Goal: Task Accomplishment & Management: Manage account settings

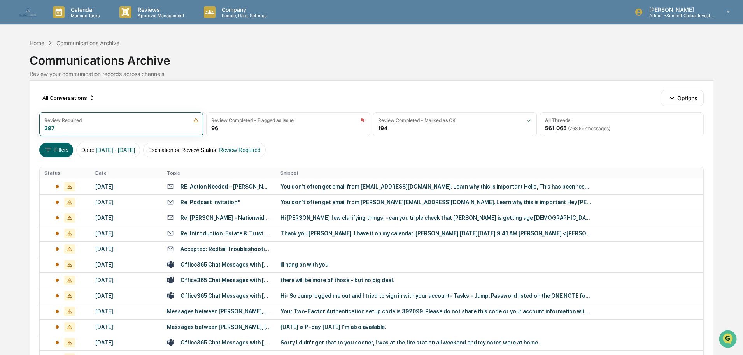
click at [37, 43] on div "Home" at bounding box center [37, 43] width 15 height 7
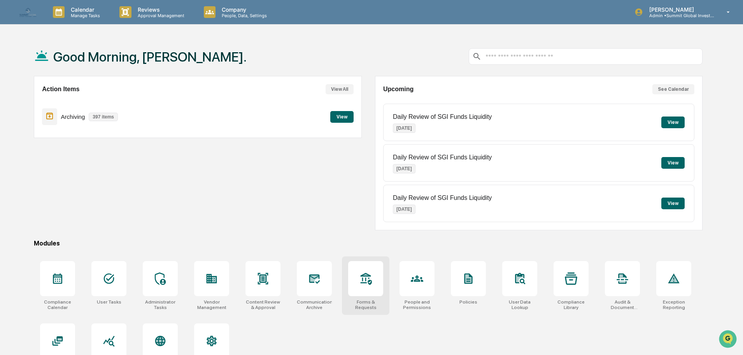
click at [372, 282] on icon at bounding box center [366, 278] width 11 height 12
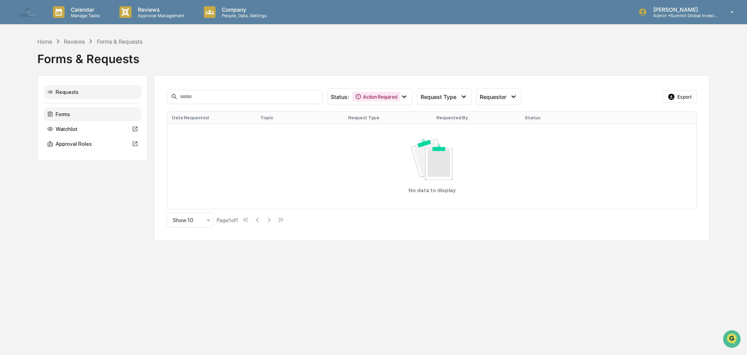
click at [64, 113] on div "Forms" at bounding box center [92, 114] width 97 height 14
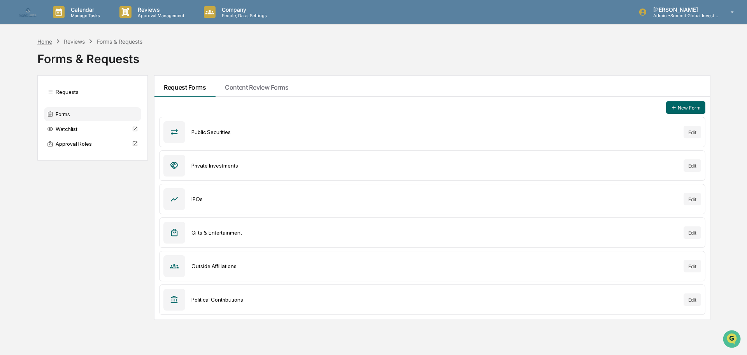
click at [40, 43] on div "Home" at bounding box center [44, 41] width 15 height 7
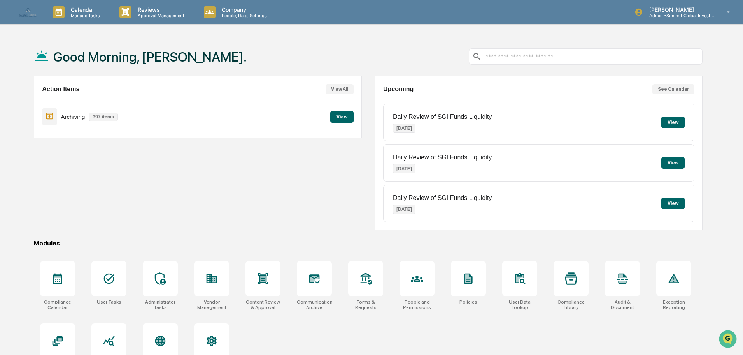
scroll to position [37, 0]
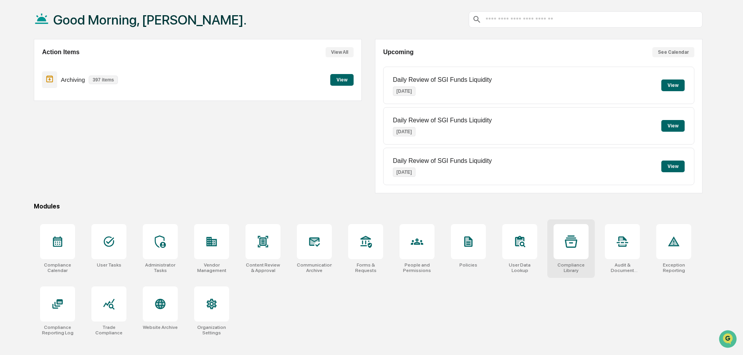
click at [565, 251] on div at bounding box center [571, 241] width 35 height 35
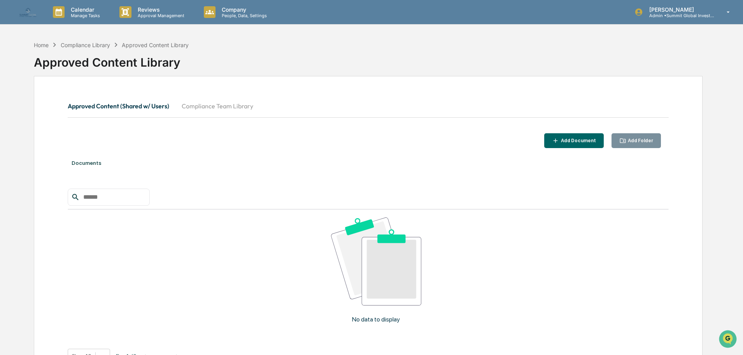
click at [577, 140] on div "Add Document" at bounding box center [578, 140] width 37 height 5
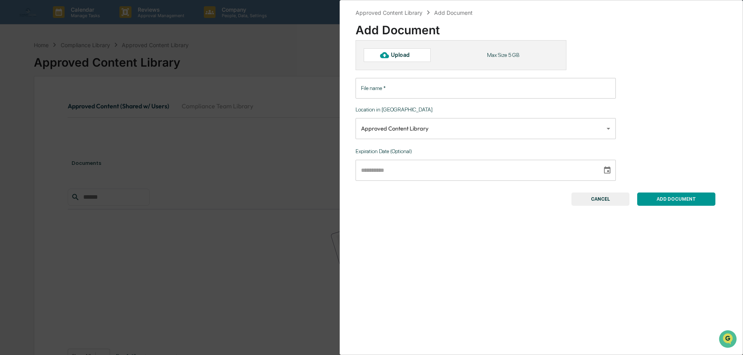
click at [268, 155] on div "**********" at bounding box center [371, 177] width 743 height 355
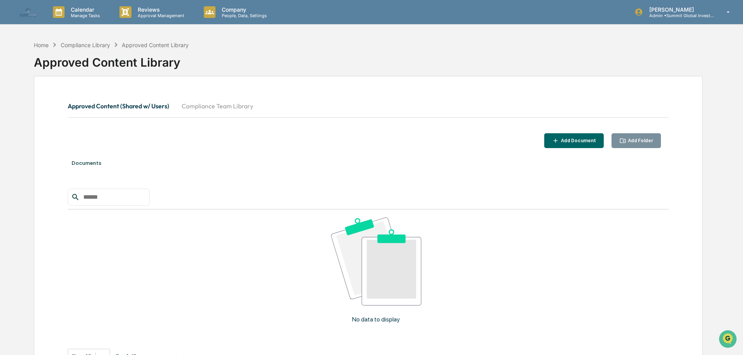
click at [630, 143] on div "Add Folder" at bounding box center [637, 140] width 34 height 7
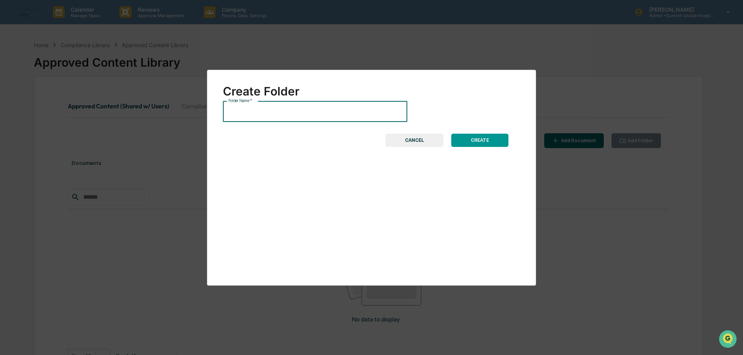
click at [289, 111] on input "Folder Name   *" at bounding box center [315, 111] width 184 height 21
type input "*"
type input "**********"
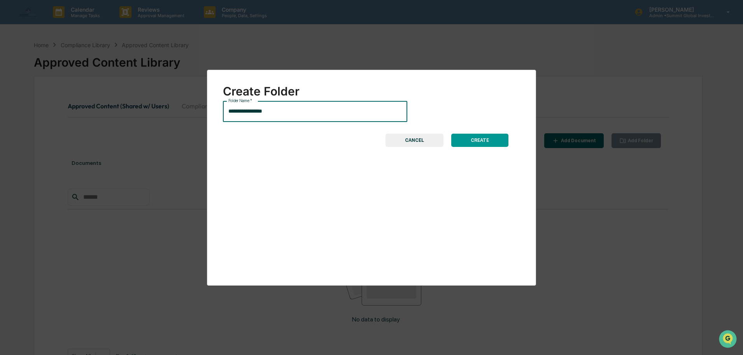
click at [480, 140] on button "CREATE" at bounding box center [479, 139] width 57 height 13
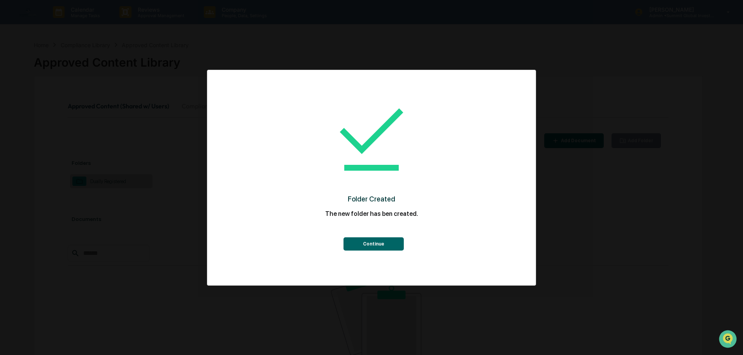
click at [371, 246] on button "Continue" at bounding box center [374, 243] width 60 height 13
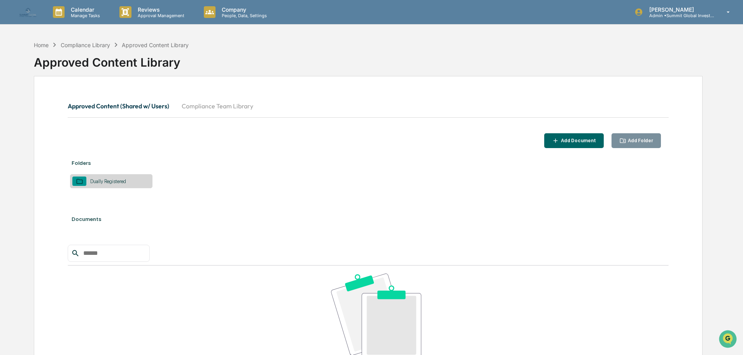
click at [124, 181] on div "Dually Registered" at bounding box center [108, 181] width 44 height 6
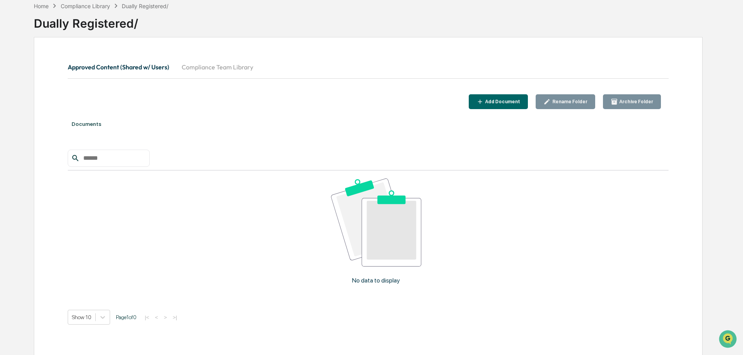
scroll to position [49, 0]
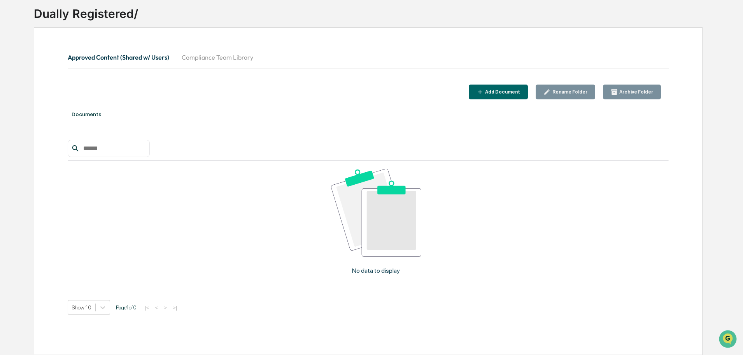
click at [112, 149] on input "text" at bounding box center [113, 148] width 66 height 10
click at [617, 94] on icon "button" at bounding box center [614, 92] width 6 height 6
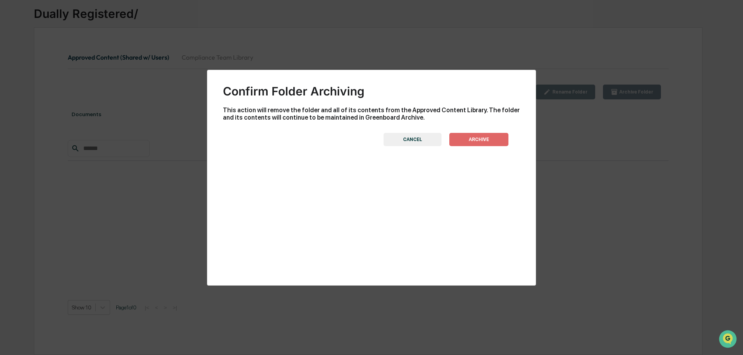
drag, startPoint x: 461, startPoint y: 141, endPoint x: 459, endPoint y: 172, distance: 31.2
click at [459, 172] on div "Confirm Folder Archiving This action will remove the folder and all of its cont…" at bounding box center [371, 178] width 329 height 216
click at [416, 134] on button "CANCEL" at bounding box center [413, 139] width 58 height 13
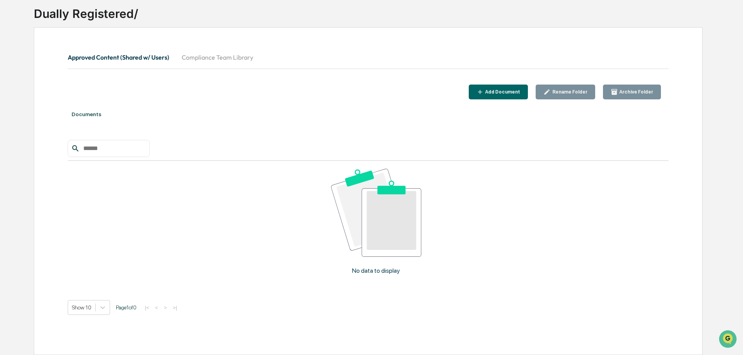
click at [561, 91] on div "Rename Folder" at bounding box center [569, 91] width 37 height 5
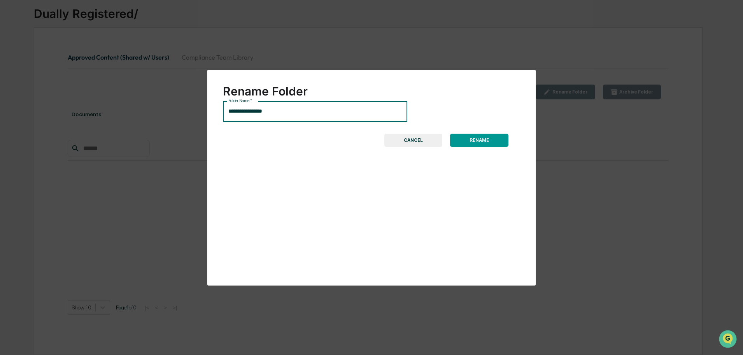
click at [304, 114] on input "**********" at bounding box center [315, 111] width 184 height 21
type input "*"
type input "**********"
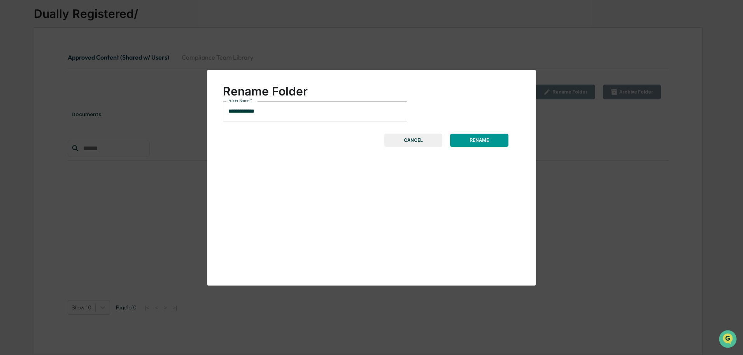
click at [475, 140] on button "RENAME" at bounding box center [479, 139] width 58 height 13
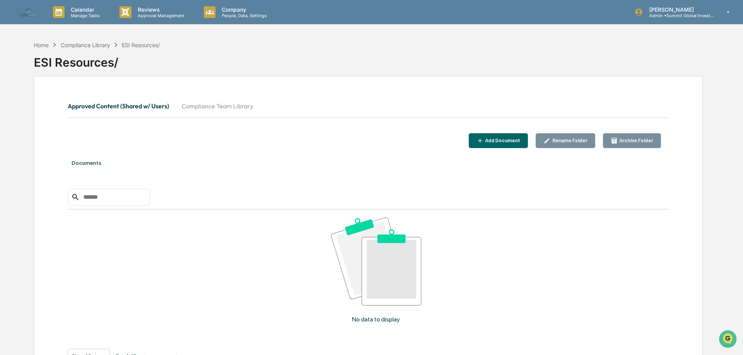
click at [510, 143] on div "Add Document" at bounding box center [499, 140] width 44 height 7
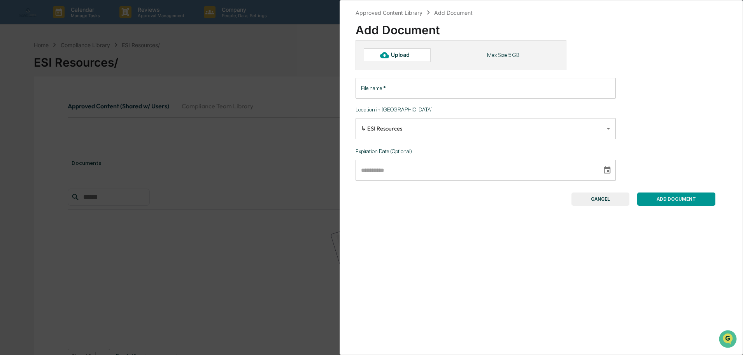
click at [395, 56] on div "Upload" at bounding box center [403, 55] width 25 height 6
type input "**********"
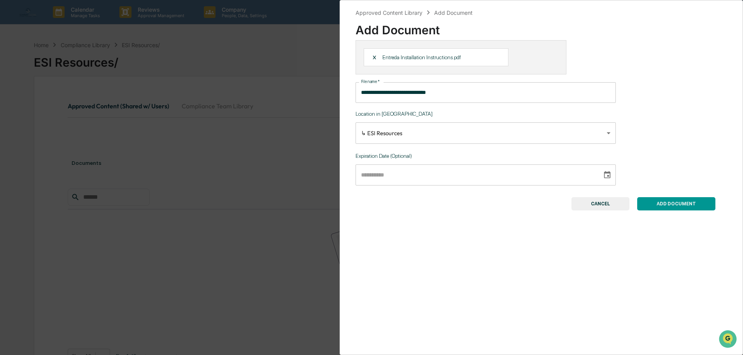
click at [671, 201] on button "ADD DOCUMENT" at bounding box center [676, 203] width 78 height 13
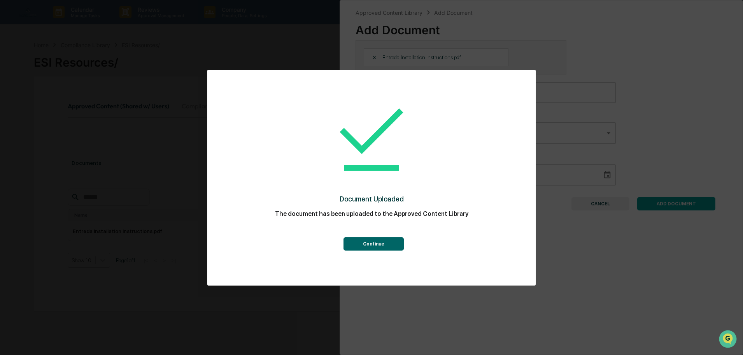
click at [378, 242] on button "Continue" at bounding box center [374, 243] width 60 height 13
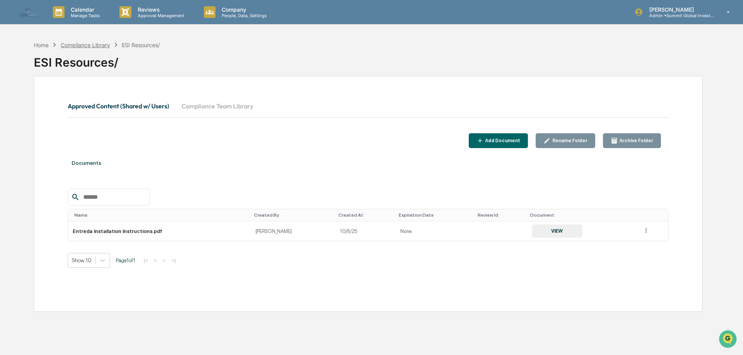
click at [98, 45] on div "Compliance Library" at bounding box center [85, 45] width 49 height 7
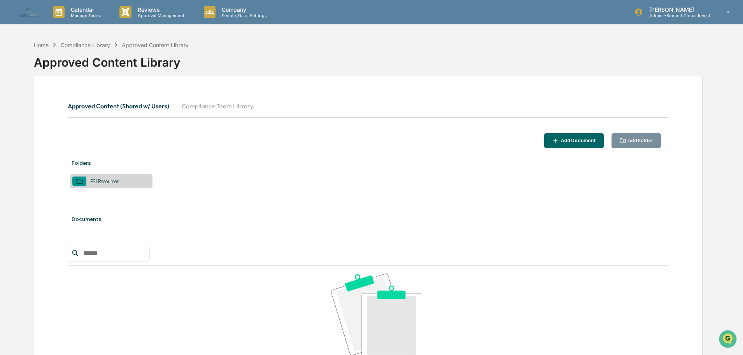
click at [579, 143] on div "Add Document" at bounding box center [574, 140] width 44 height 7
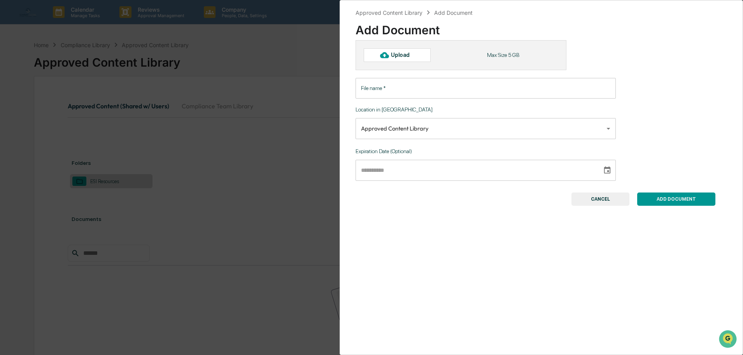
click at [460, 94] on input "File name   *" at bounding box center [486, 88] width 260 height 21
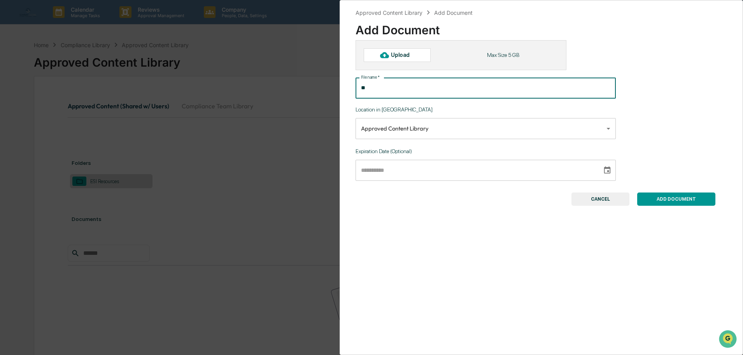
type input "*"
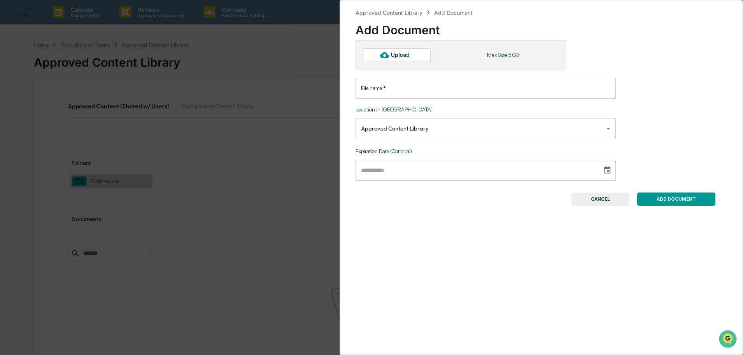
click at [384, 55] on icon at bounding box center [384, 55] width 9 height 9
type input "**********"
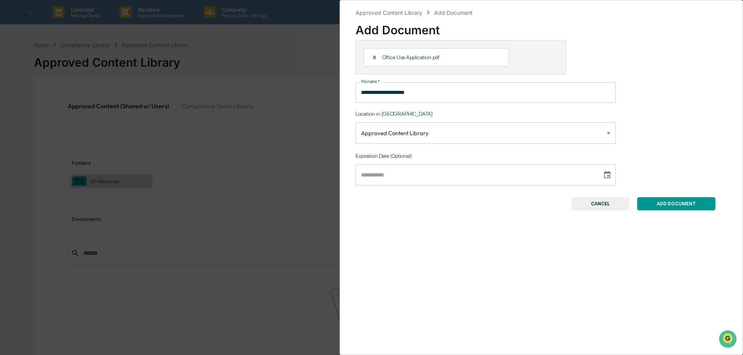
click at [425, 91] on input "**********" at bounding box center [486, 92] width 260 height 21
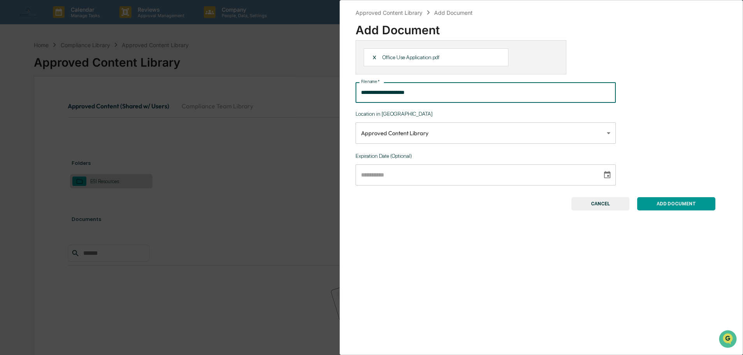
click at [667, 200] on button "ADD DOCUMENT" at bounding box center [676, 203] width 78 height 13
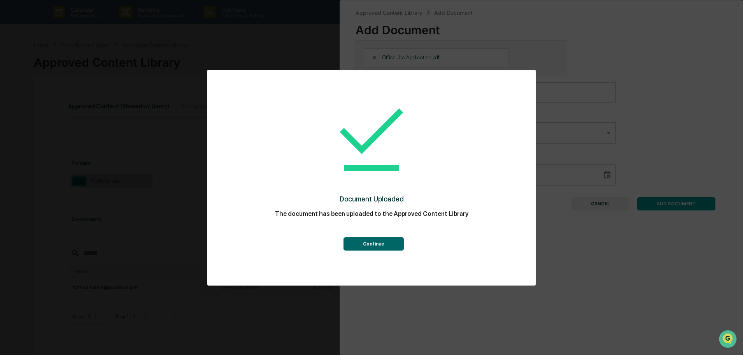
click at [388, 243] on button "Continue" at bounding box center [374, 243] width 60 height 13
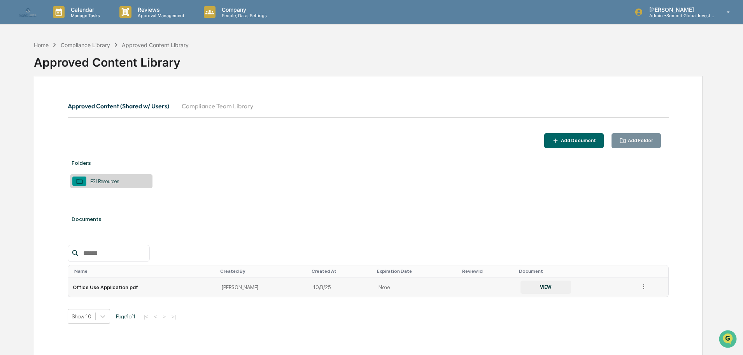
click at [532, 284] on button "VIEW" at bounding box center [546, 286] width 51 height 13
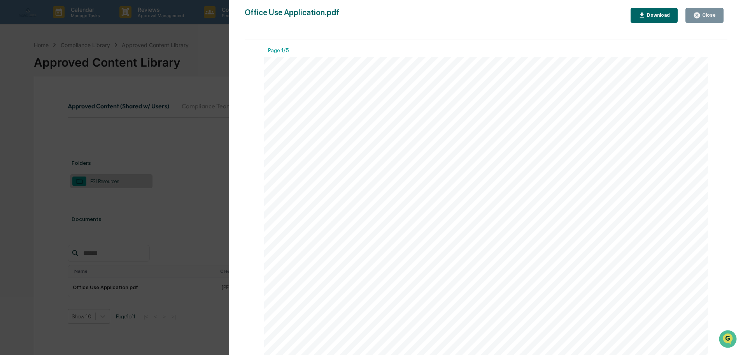
click at [705, 14] on div "Close" at bounding box center [708, 14] width 15 height 5
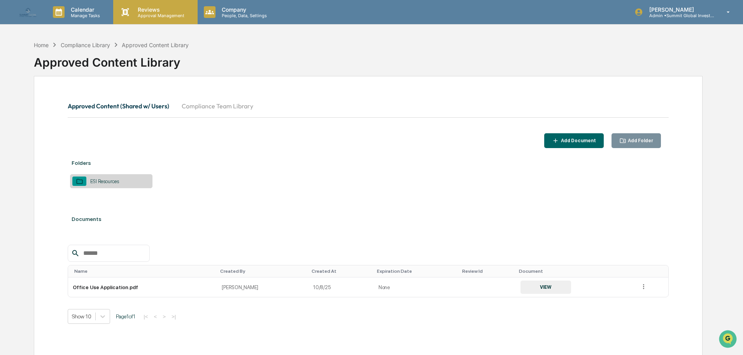
click at [142, 7] on p "Reviews" at bounding box center [160, 9] width 57 height 7
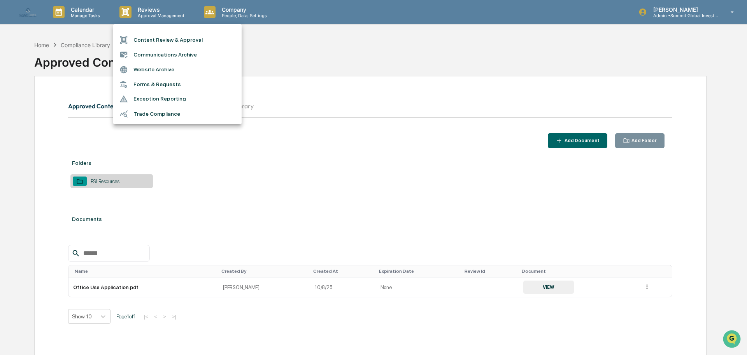
click at [146, 54] on li "Communications Archive" at bounding box center [177, 54] width 128 height 15
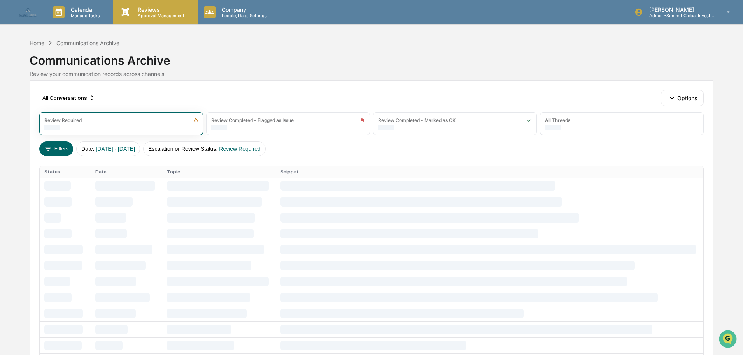
click at [153, 10] on p "Reviews" at bounding box center [160, 9] width 57 height 7
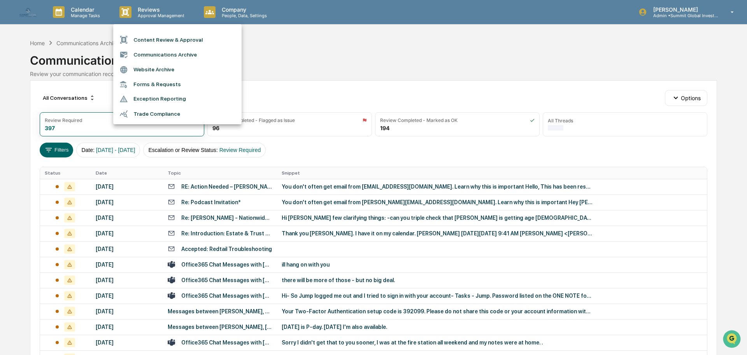
click at [146, 67] on li "Website Archive" at bounding box center [177, 69] width 128 height 15
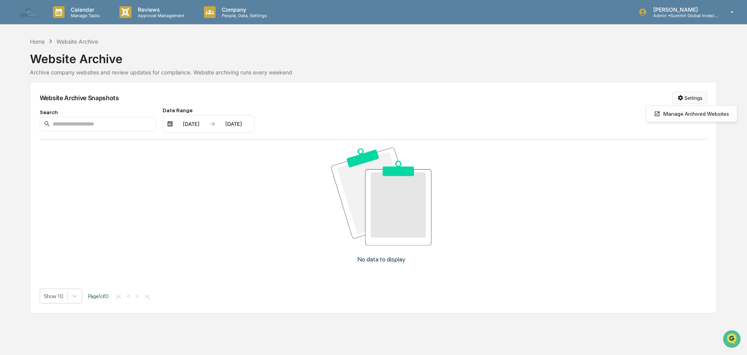
click at [690, 99] on html "Calendar Manage Tasks Reviews Approval Management Company People, Data, Setting…" at bounding box center [373, 177] width 747 height 355
click at [687, 112] on div "Manage Archived Websites" at bounding box center [692, 113] width 88 height 12
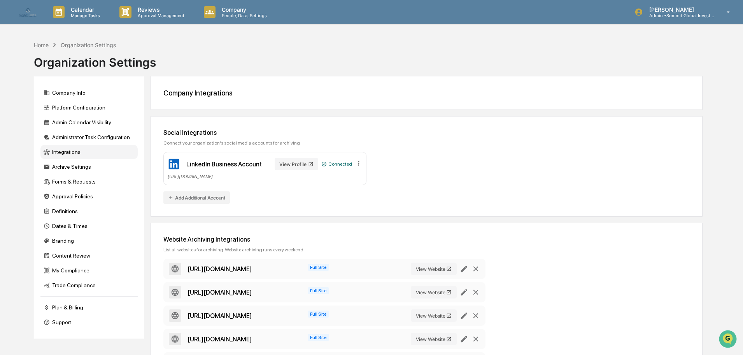
scroll to position [39, 0]
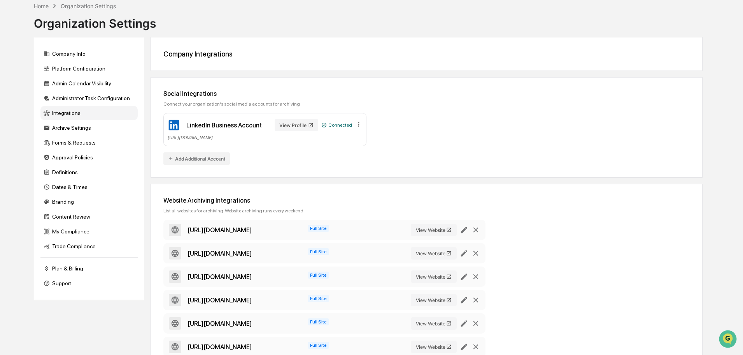
click at [190, 158] on button "Add Additional Account" at bounding box center [196, 158] width 67 height 12
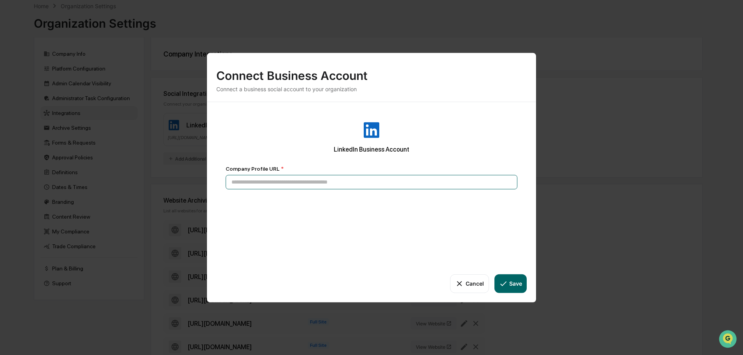
click at [305, 181] on input at bounding box center [372, 181] width 292 height 14
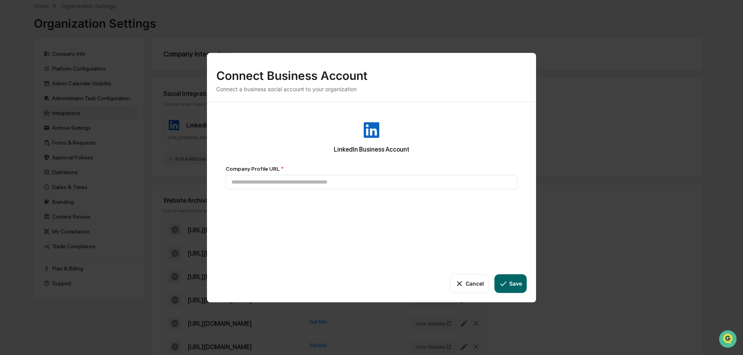
click at [478, 286] on button "Cancel" at bounding box center [469, 283] width 39 height 19
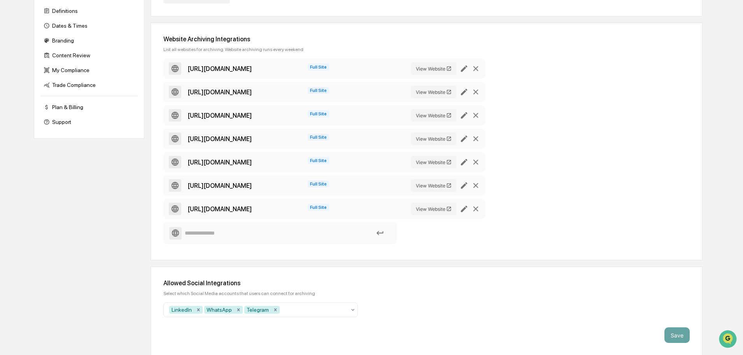
scroll to position [201, 0]
click at [341, 311] on div at bounding box center [313, 309] width 65 height 8
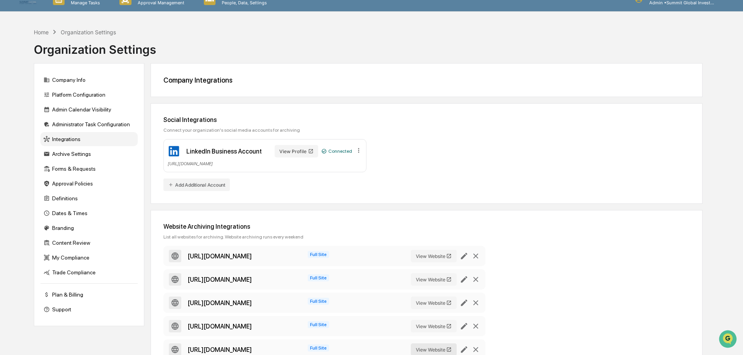
scroll to position [0, 0]
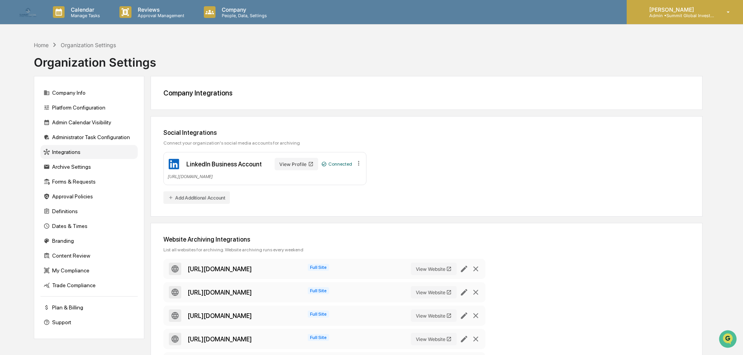
click at [680, 17] on p "Admin • Summit Global Investments" at bounding box center [679, 15] width 72 height 5
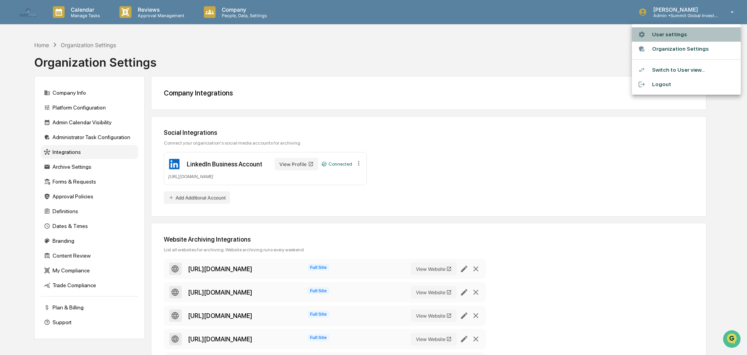
click at [660, 35] on li "User settings" at bounding box center [686, 34] width 109 height 14
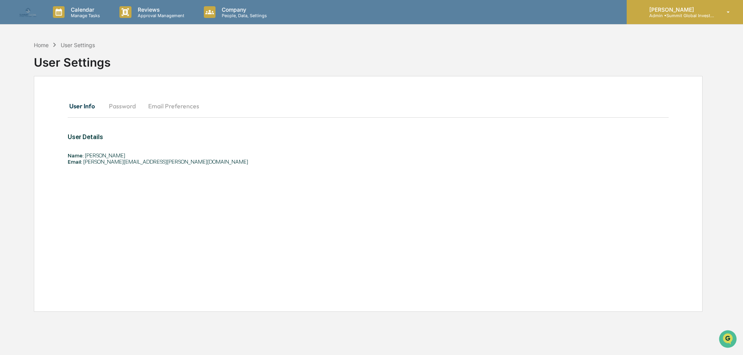
click at [716, 7] on div "Mallory Stryker Admin • Summit Global Investments" at bounding box center [685, 12] width 116 height 24
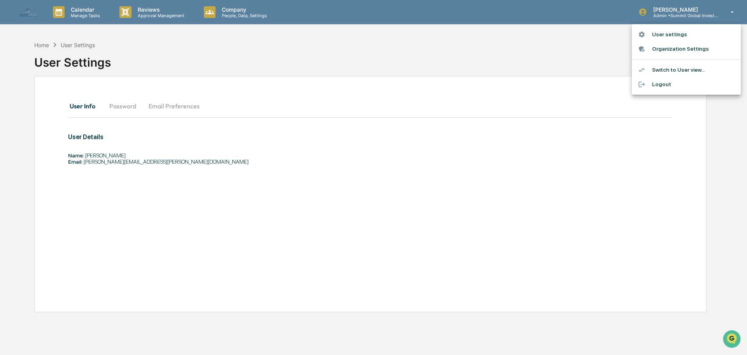
click at [663, 69] on li "Switch to User view..." at bounding box center [686, 70] width 109 height 14
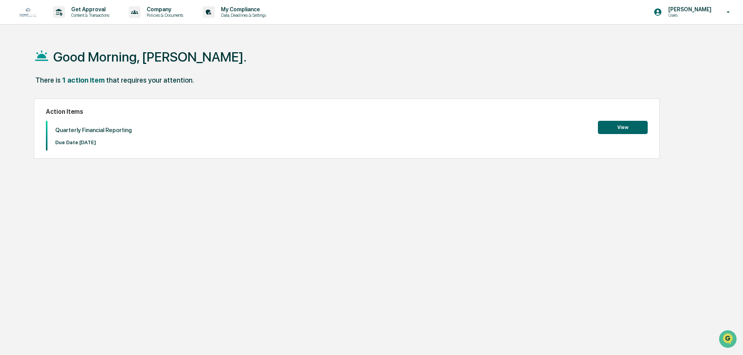
click at [607, 126] on button "View" at bounding box center [623, 127] width 50 height 13
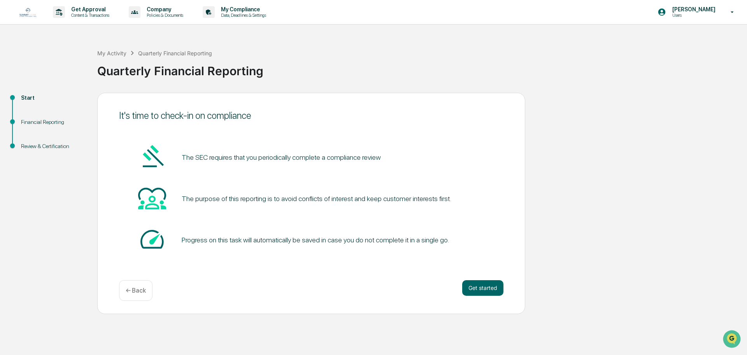
click at [133, 289] on p "← Back" at bounding box center [136, 289] width 20 height 7
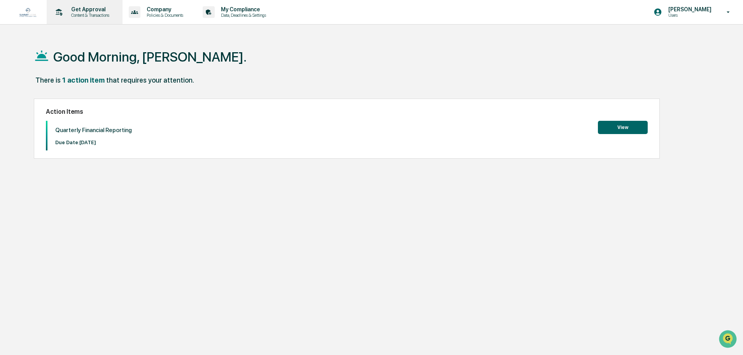
click at [96, 17] on p "Content & Transactions" at bounding box center [89, 14] width 48 height 5
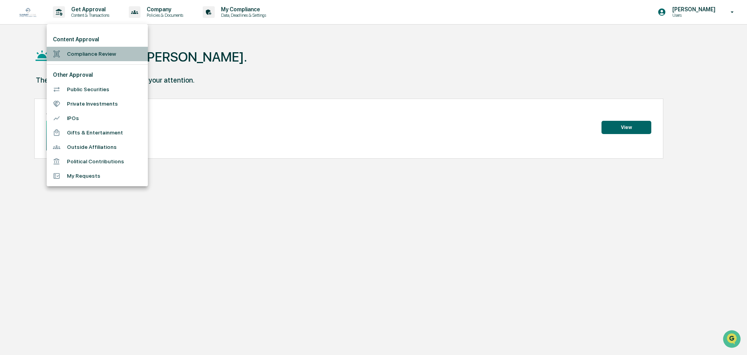
click at [102, 51] on li "Compliance Review" at bounding box center [97, 54] width 101 height 14
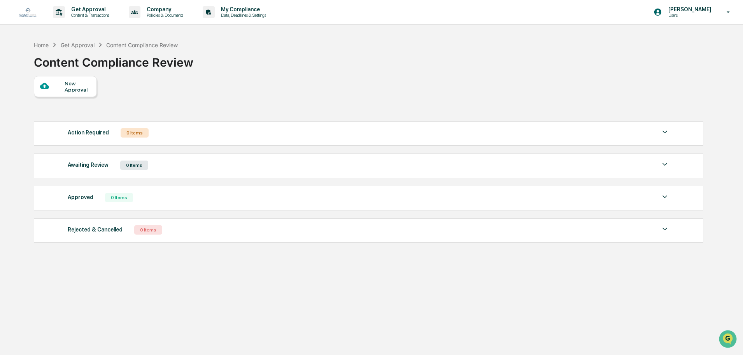
click at [65, 85] on div "New Approval" at bounding box center [78, 86] width 26 height 12
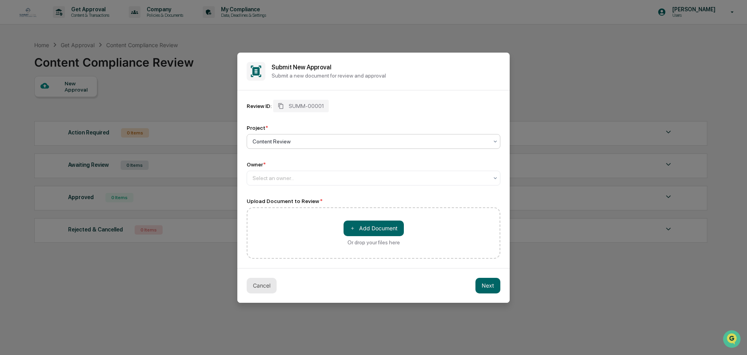
click at [259, 284] on button "Cancel" at bounding box center [262, 285] width 30 height 16
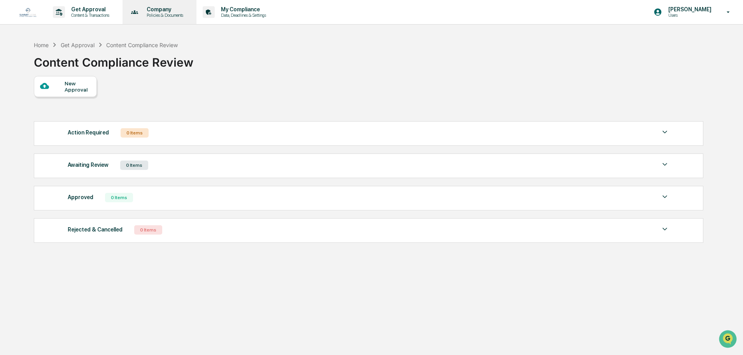
click at [168, 16] on p "Policies & Documents" at bounding box center [163, 14] width 47 height 5
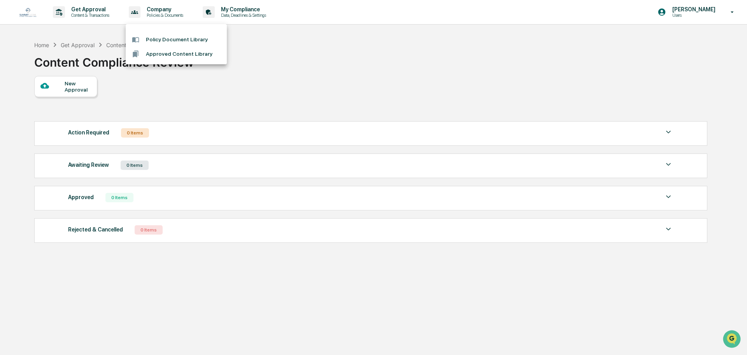
click at [235, 17] on div at bounding box center [373, 177] width 747 height 355
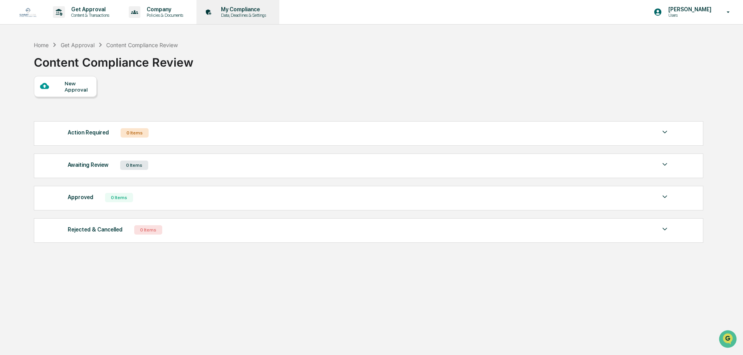
click at [239, 14] on p "Data, Deadlines & Settings" at bounding box center [242, 14] width 55 height 5
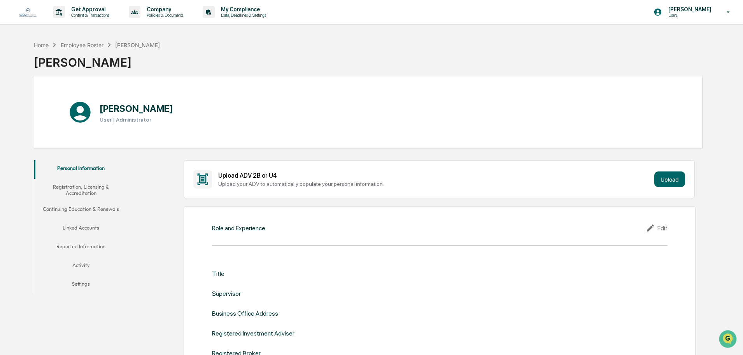
click at [81, 226] on button "Linked Accounts" at bounding box center [80, 229] width 93 height 19
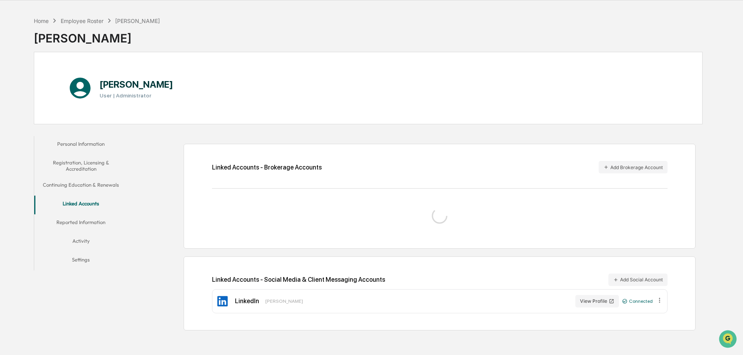
scroll to position [37, 0]
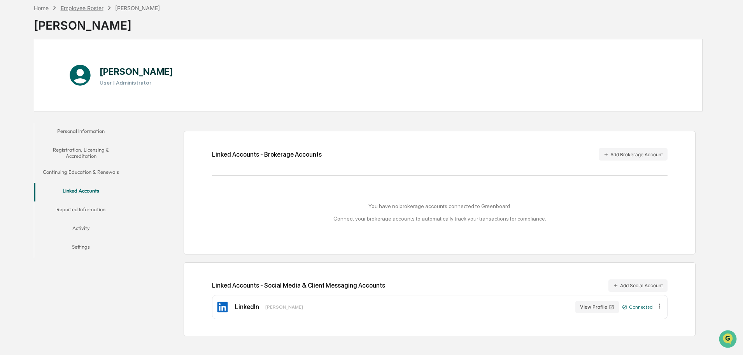
click at [78, 6] on div "Employee Roster" at bounding box center [82, 8] width 43 height 7
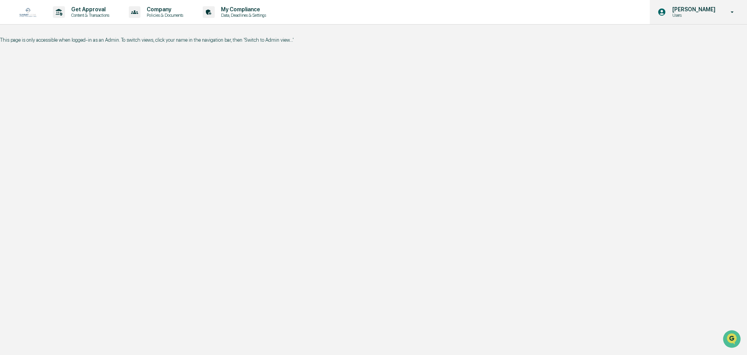
click at [722, 14] on div "Mallory Stryker Users" at bounding box center [698, 12] width 97 height 24
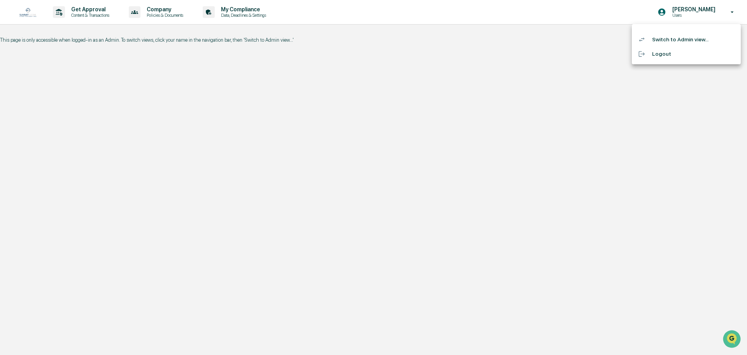
click at [685, 12] on div at bounding box center [373, 177] width 747 height 355
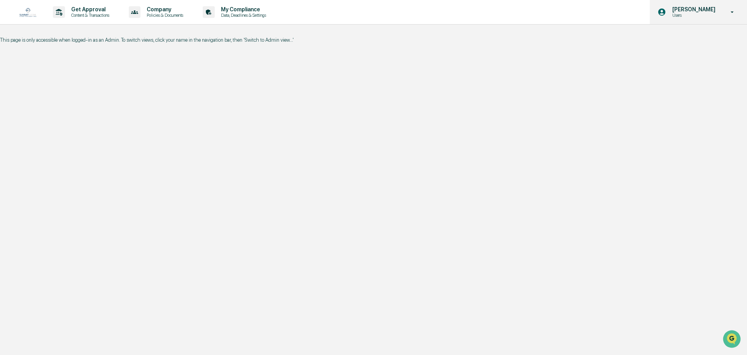
click at [710, 11] on p "[PERSON_NAME]" at bounding box center [692, 9] width 53 height 6
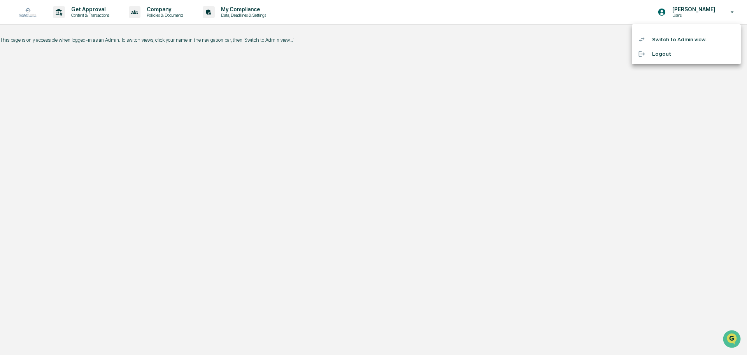
click at [683, 44] on li "Switch to Admin view..." at bounding box center [686, 39] width 109 height 14
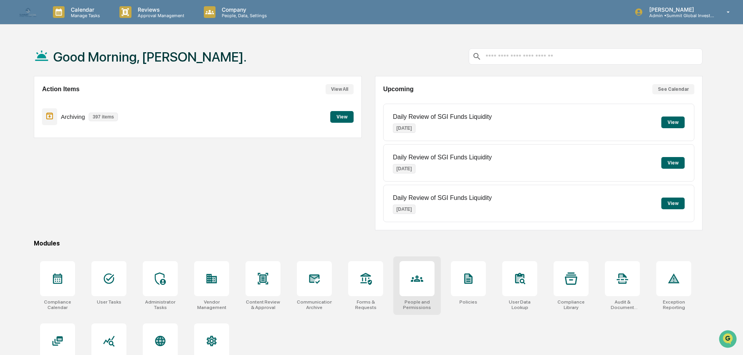
click at [417, 279] on icon at bounding box center [417, 278] width 12 height 6
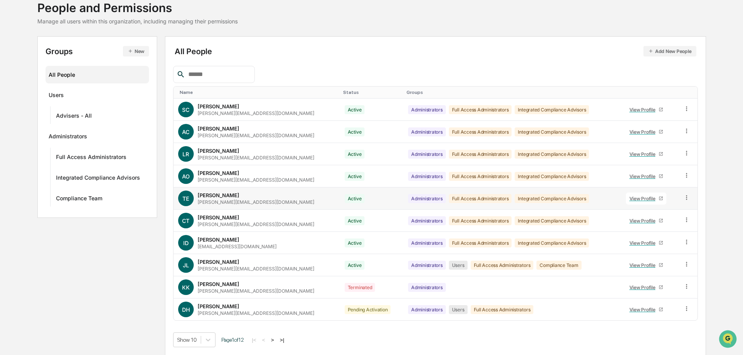
scroll to position [52, 0]
click at [202, 73] on input "text" at bounding box center [218, 74] width 66 height 10
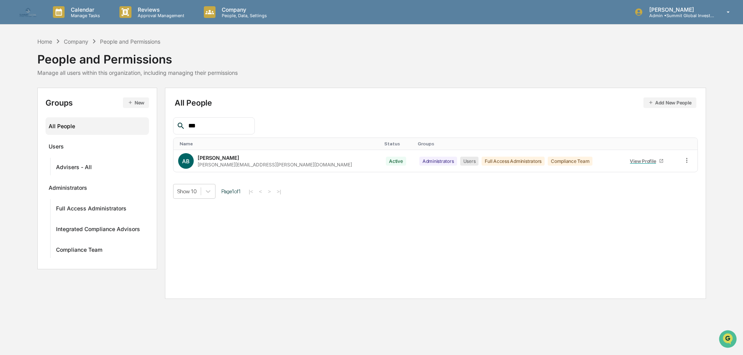
scroll to position [0, 0]
type input "***"
click at [630, 157] on link "View Profile" at bounding box center [650, 161] width 40 height 12
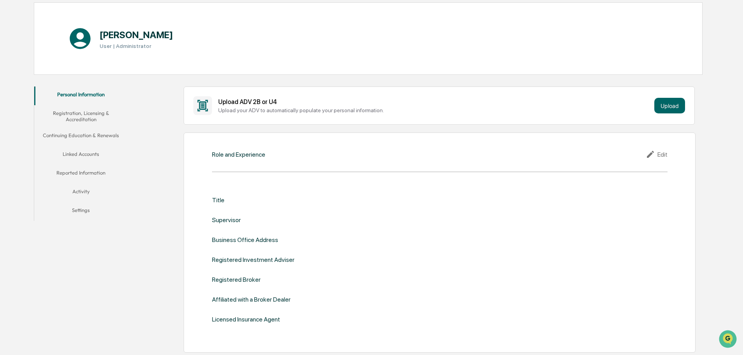
scroll to position [78, 0]
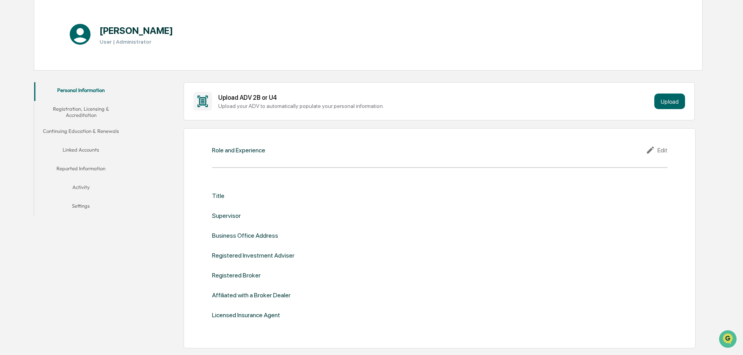
click at [82, 149] on button "Linked Accounts" at bounding box center [80, 151] width 93 height 19
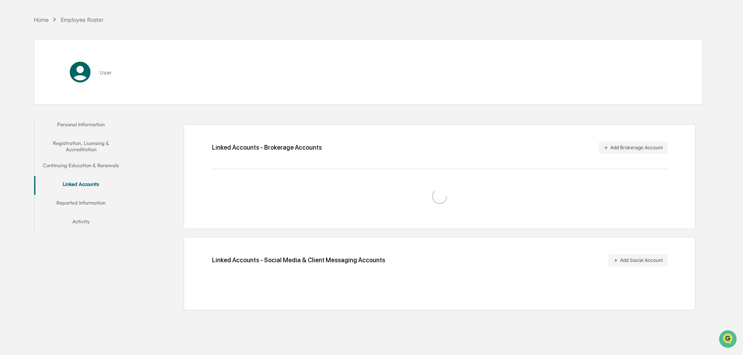
scroll to position [37, 0]
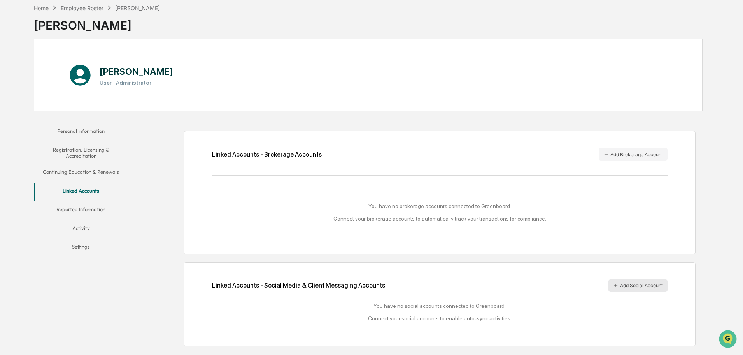
click at [629, 283] on button "Add Social Account" at bounding box center [638, 285] width 59 height 12
click at [92, 209] on button "Reported Information" at bounding box center [80, 210] width 93 height 19
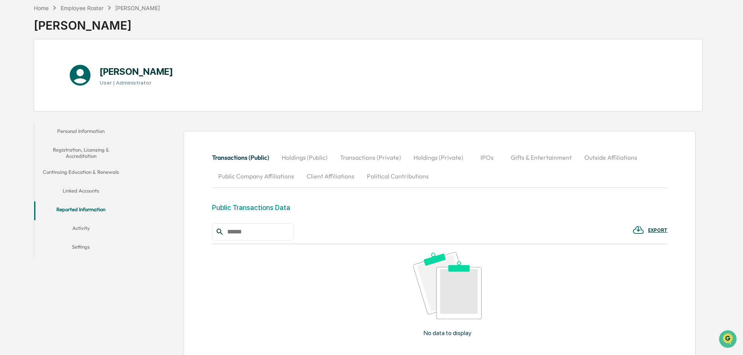
click at [80, 230] on button "Activity" at bounding box center [80, 229] width 93 height 19
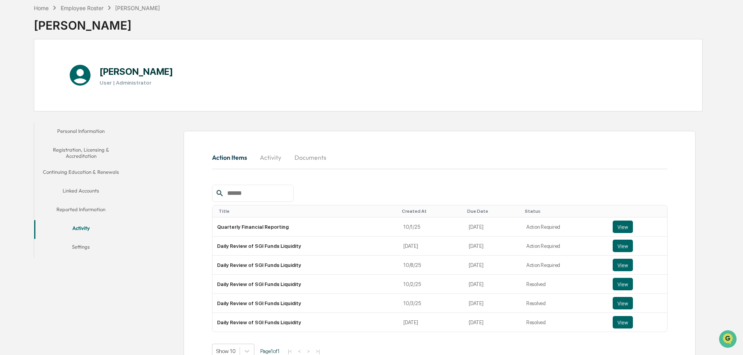
click at [78, 250] on button "Settings" at bounding box center [80, 248] width 93 height 19
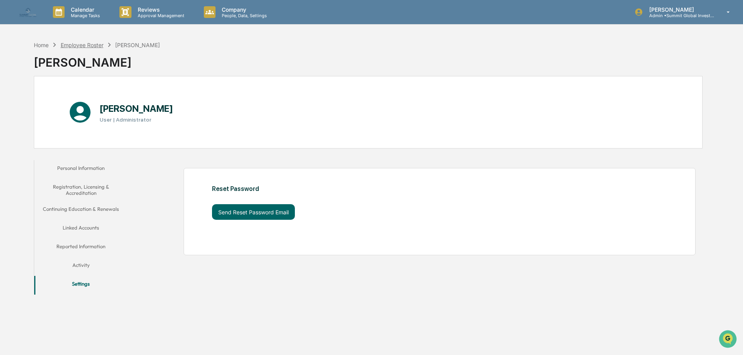
click at [73, 44] on div "Employee Roster" at bounding box center [82, 45] width 43 height 7
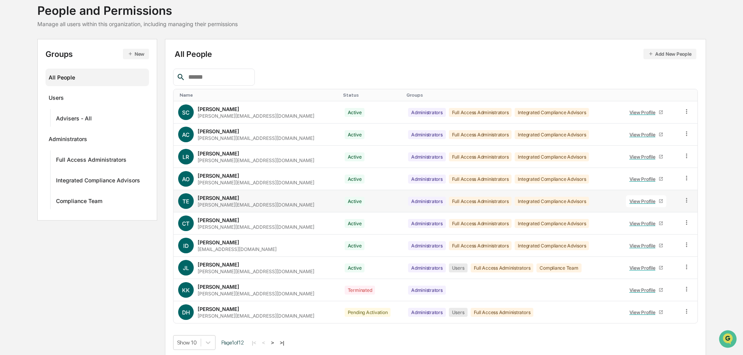
scroll to position [52, 0]
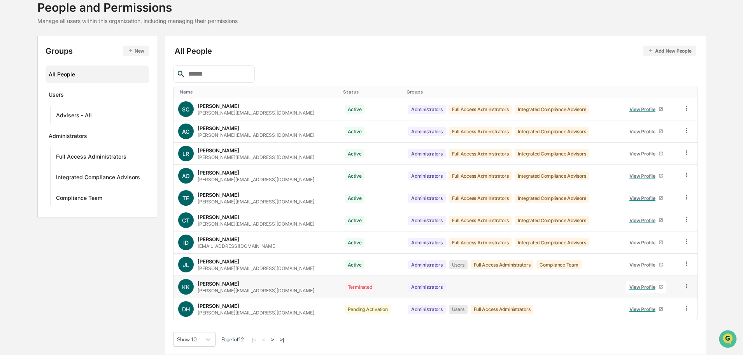
click at [684, 284] on icon at bounding box center [686, 285] width 7 height 7
click at [545, 332] on div "Show 10 Page 1 of 12 |< < > >|" at bounding box center [435, 339] width 525 height 15
click at [207, 337] on body "Calendar Manage Tasks Reviews Approval Management Company People, Data, Setting…" at bounding box center [371, 151] width 743 height 406
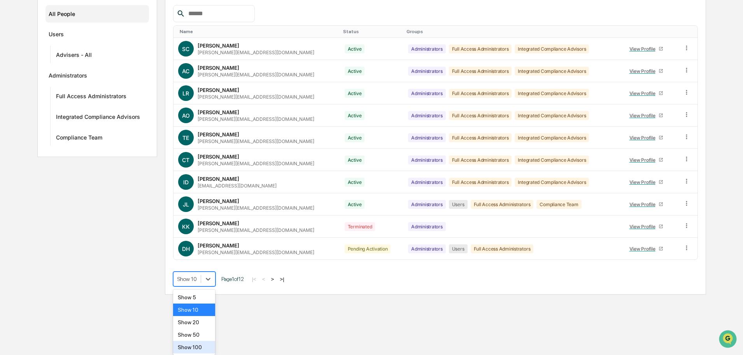
click at [198, 345] on div "Show 100" at bounding box center [194, 347] width 42 height 12
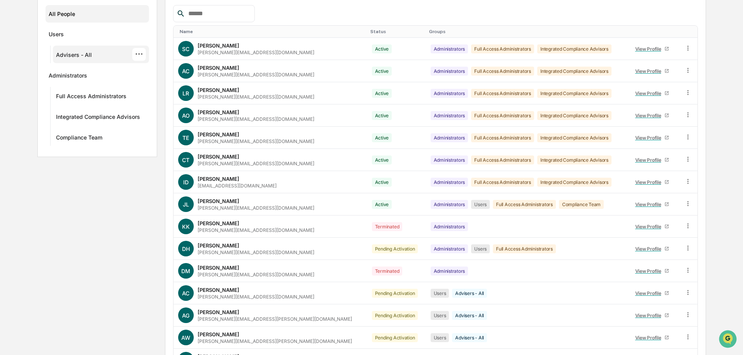
click at [79, 61] on div "Advisers - All ···" at bounding box center [101, 55] width 97 height 18
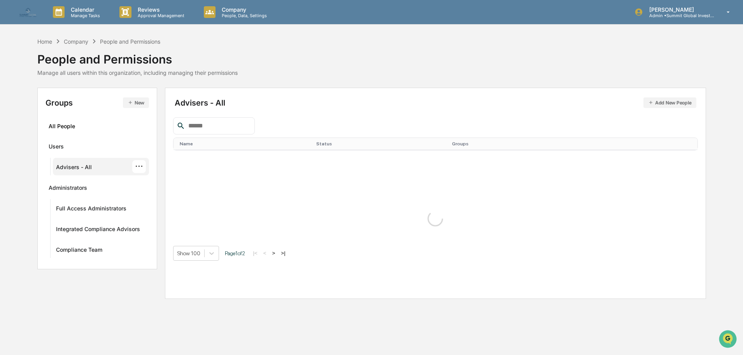
scroll to position [0, 0]
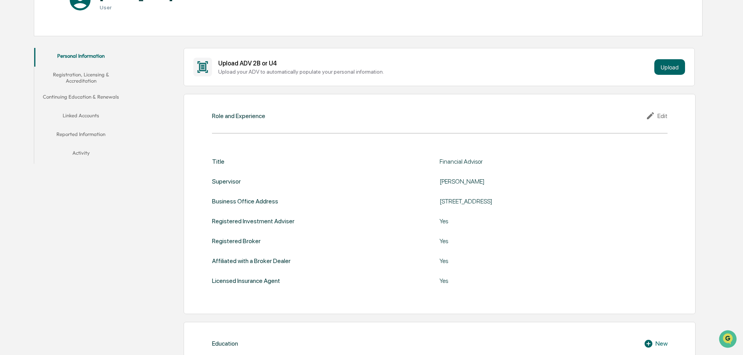
scroll to position [117, 0]
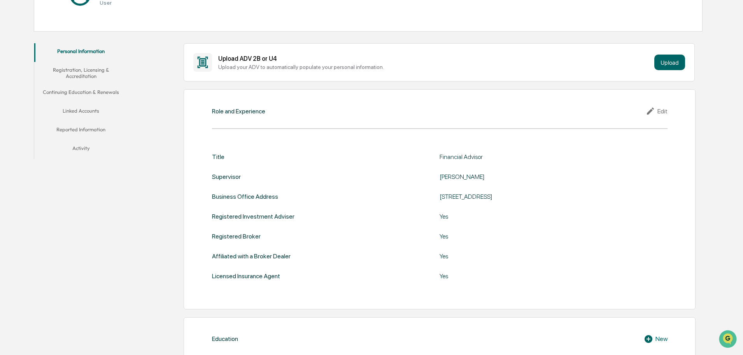
click at [93, 68] on button "Registration, Licensing & Accreditation" at bounding box center [80, 73] width 93 height 22
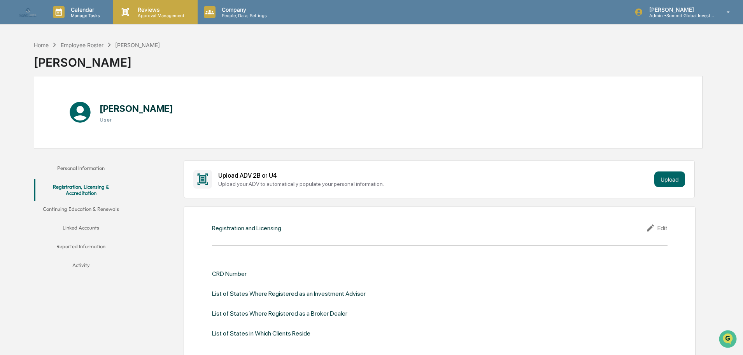
click at [144, 7] on p "Reviews" at bounding box center [160, 9] width 57 height 7
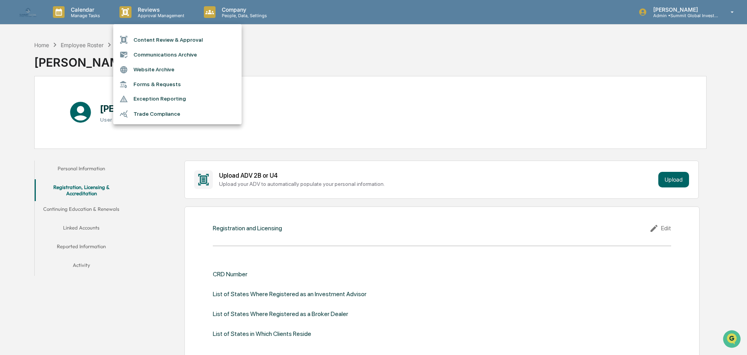
click at [139, 53] on li "Communications Archive" at bounding box center [177, 54] width 128 height 15
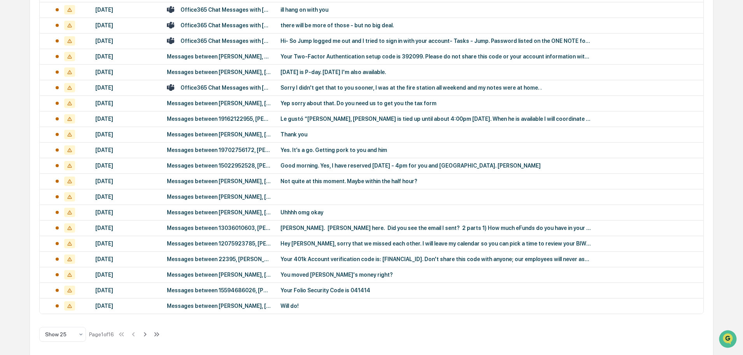
scroll to position [258, 0]
